Goal: Task Accomplishment & Management: Complete application form

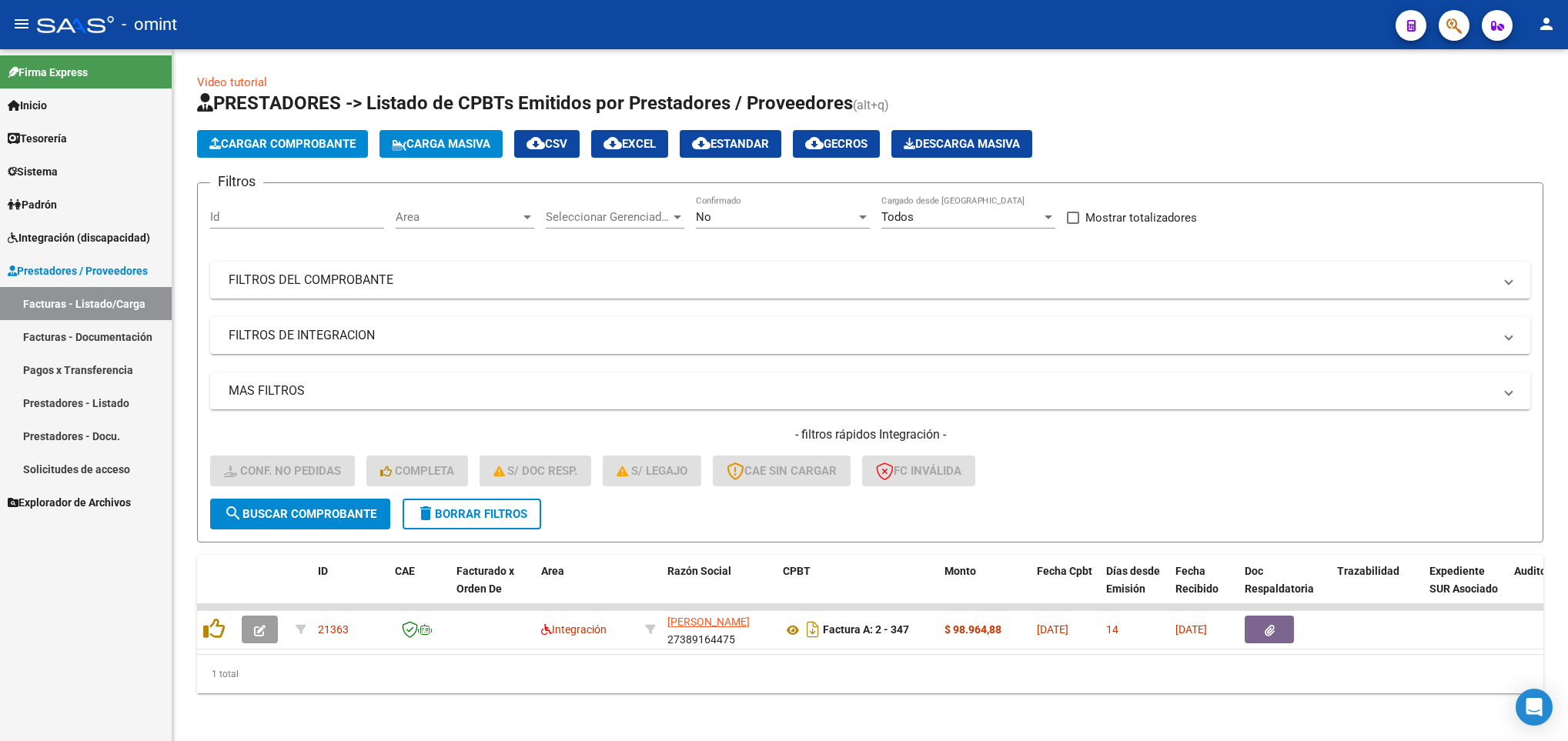
scroll to position [19, 0]
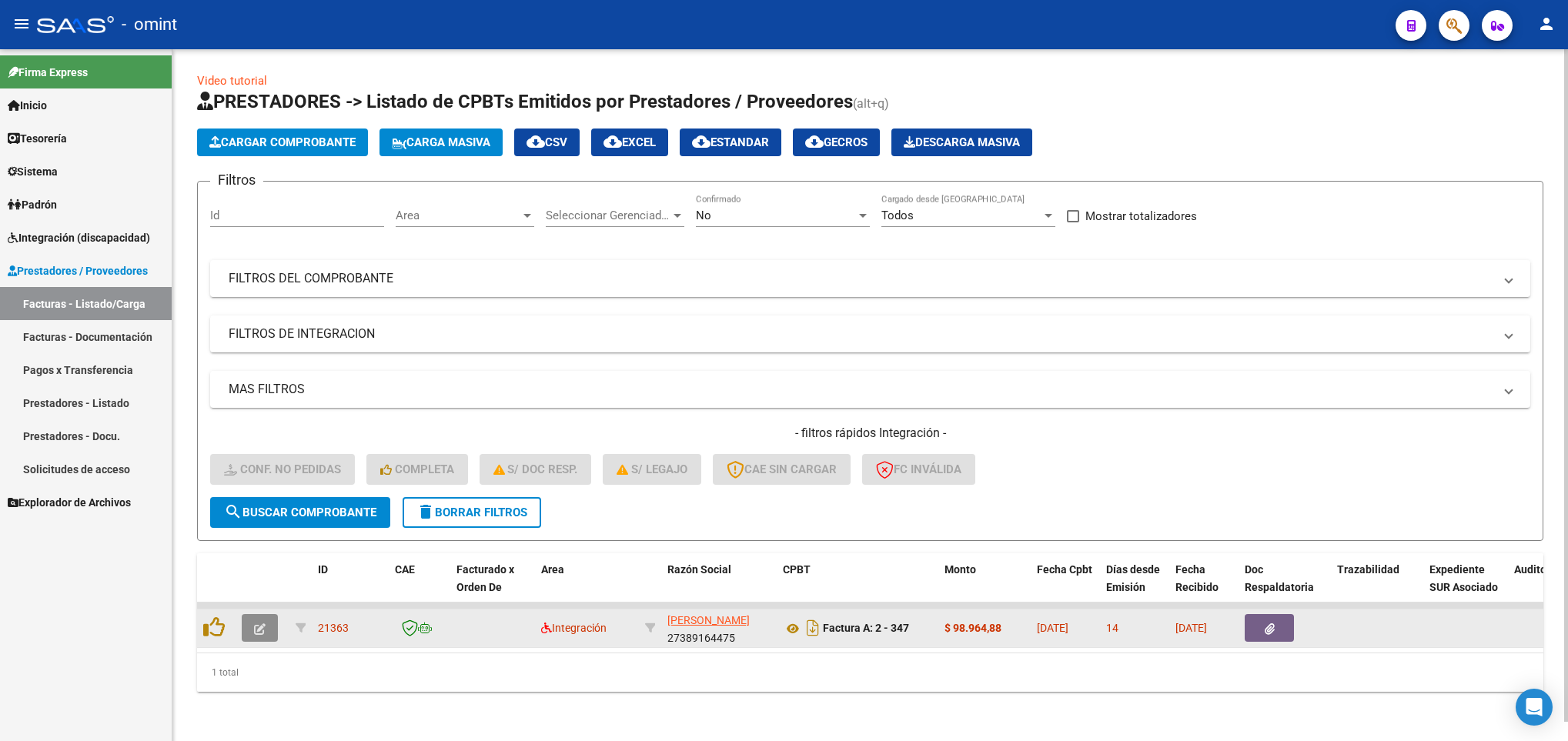
click at [257, 622] on icon "button" at bounding box center [260, 628] width 12 height 12
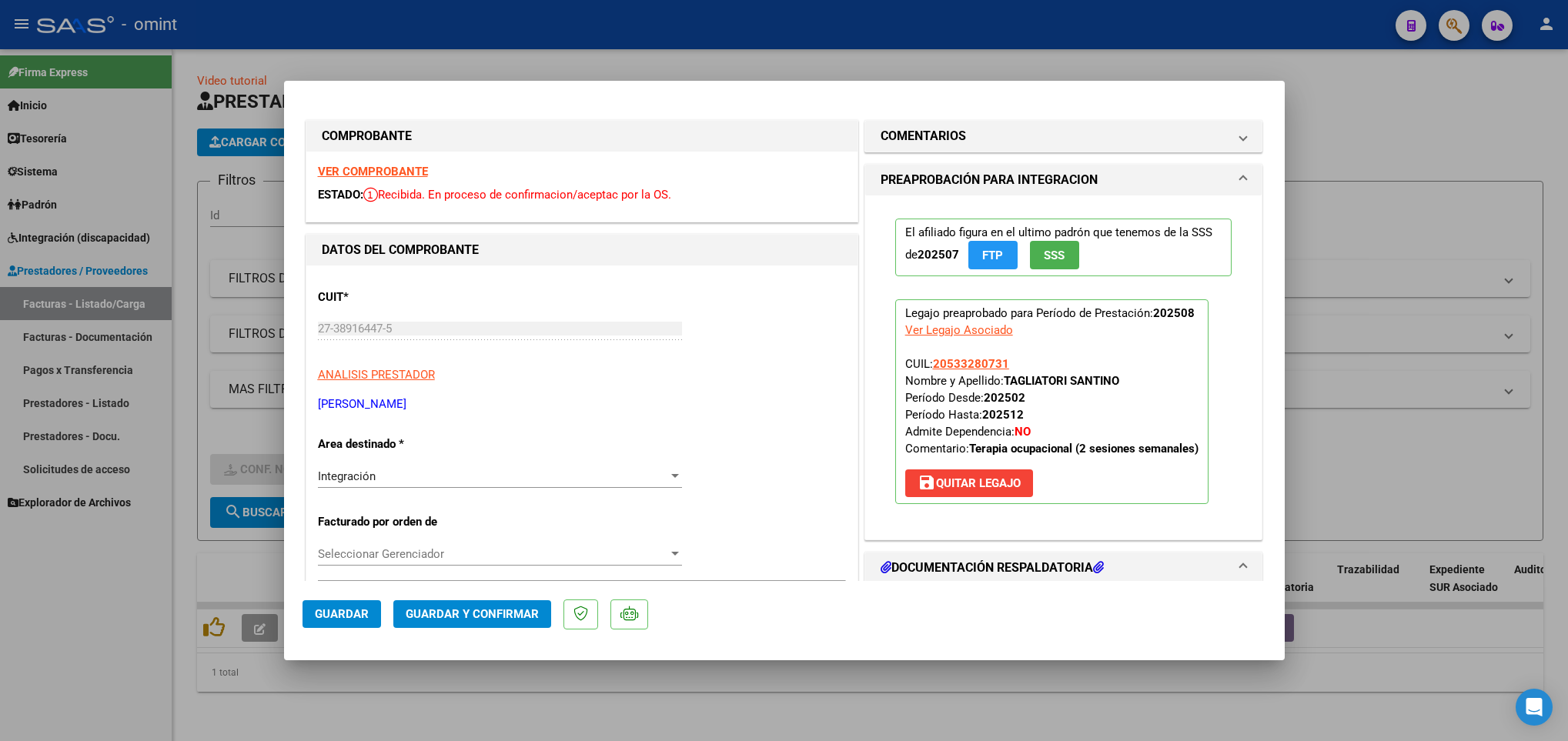
click at [367, 165] on strong "VER COMPROBANTE" at bounding box center [372, 172] width 110 height 14
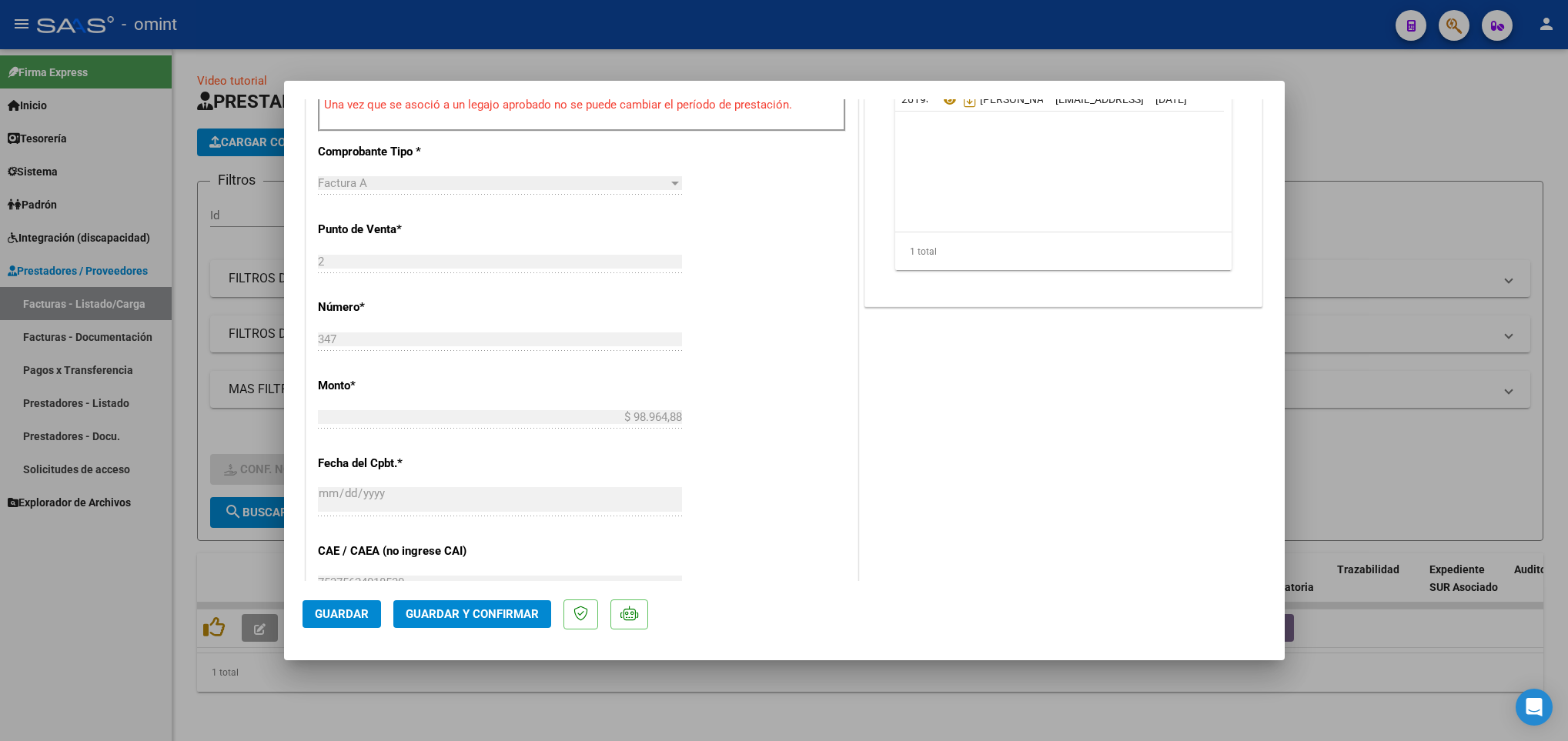
scroll to position [600, 0]
click at [515, 615] on span "Guardar y Confirmar" at bounding box center [472, 614] width 133 height 14
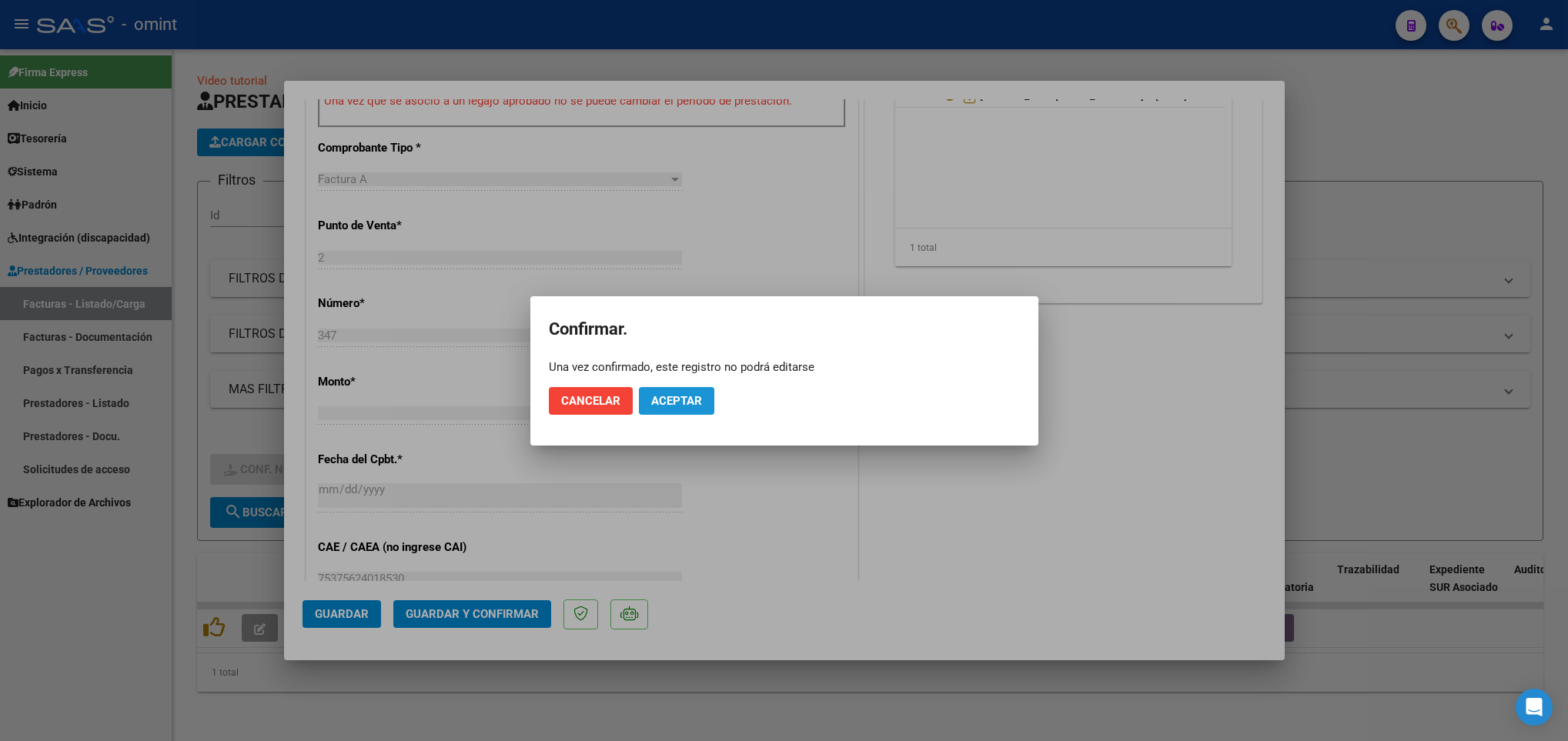
click at [693, 399] on span "Aceptar" at bounding box center [675, 401] width 50 height 14
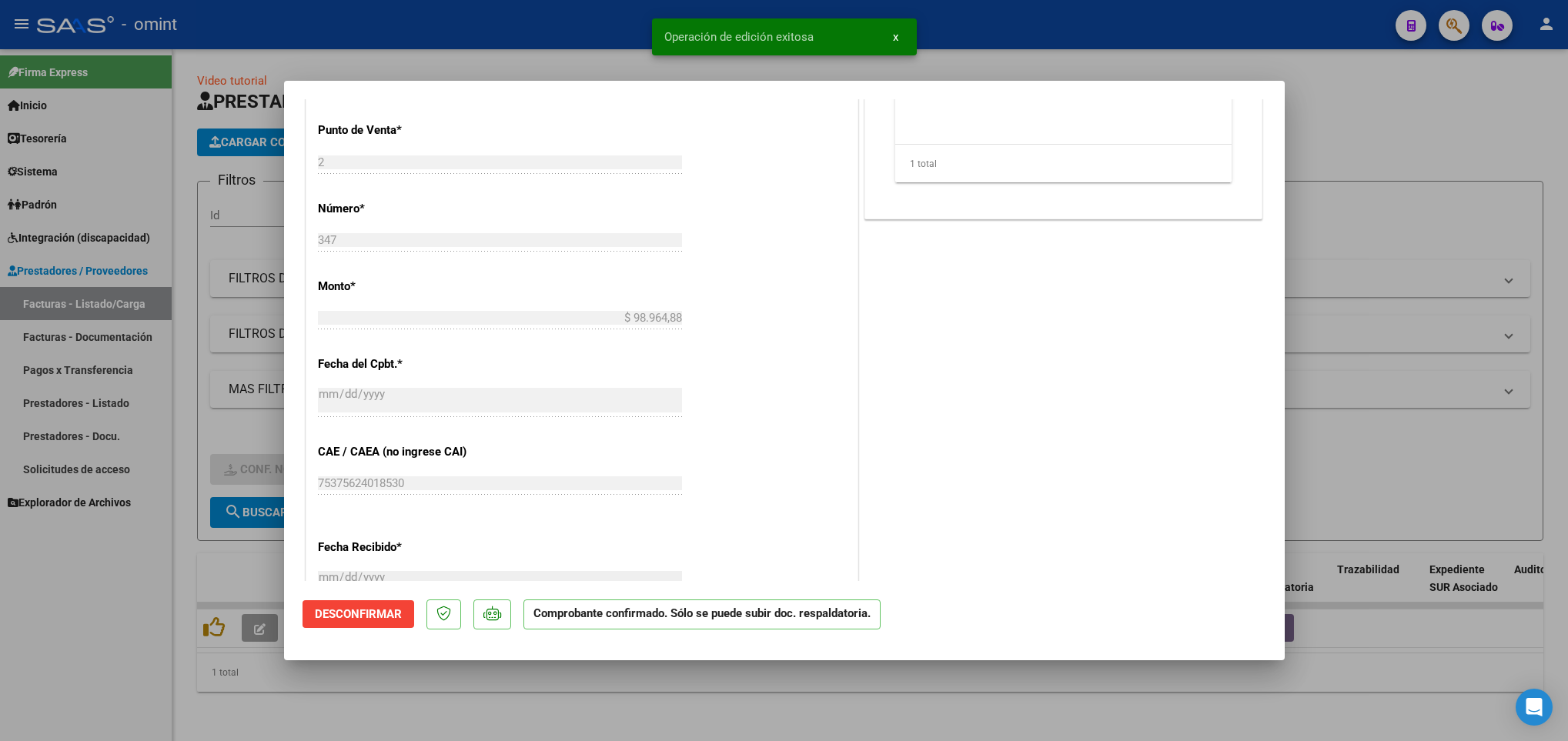
click at [630, 698] on div at bounding box center [784, 370] width 1568 height 741
type input "$ 0,00"
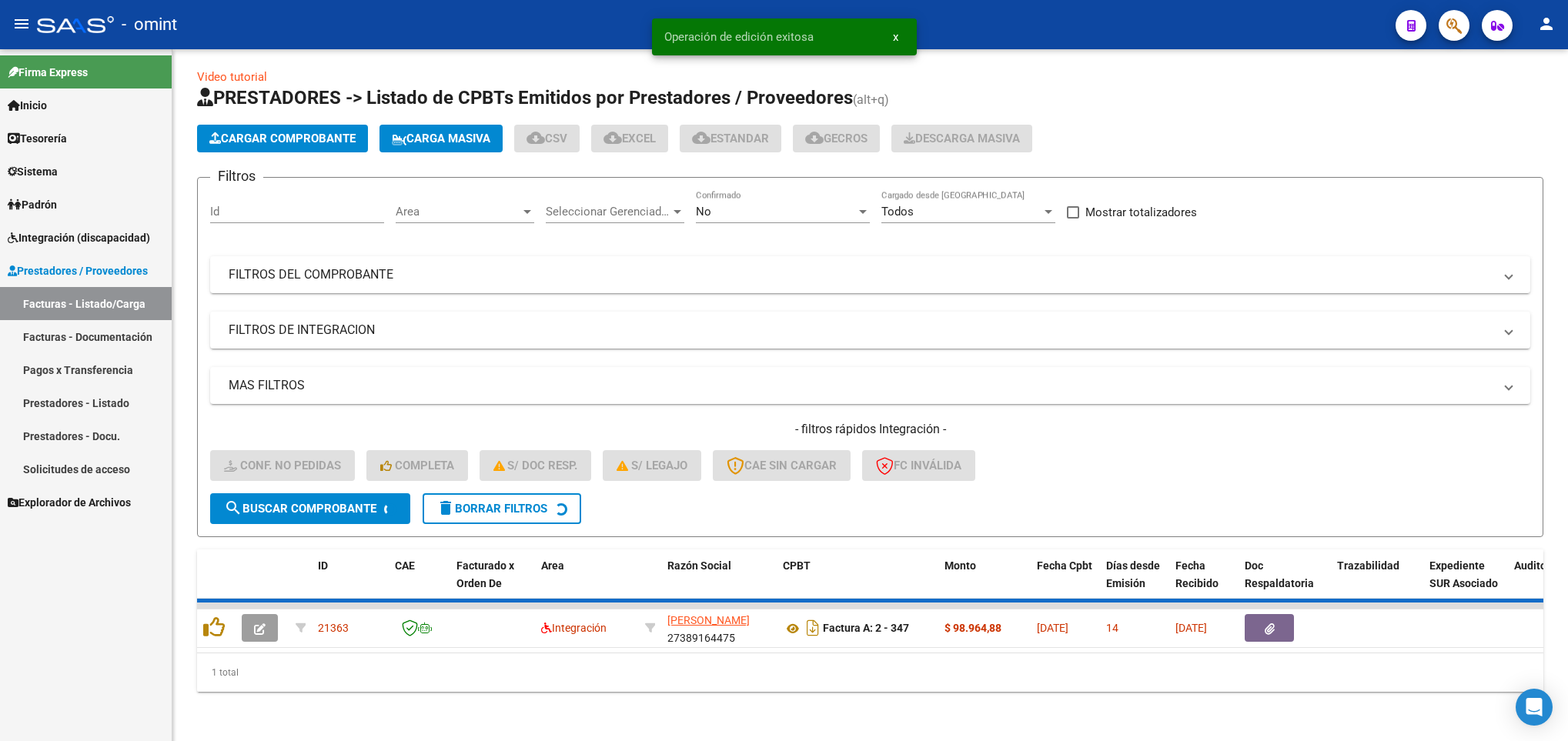
scroll to position [0, 0]
